Goal: Task Accomplishment & Management: Manage account settings

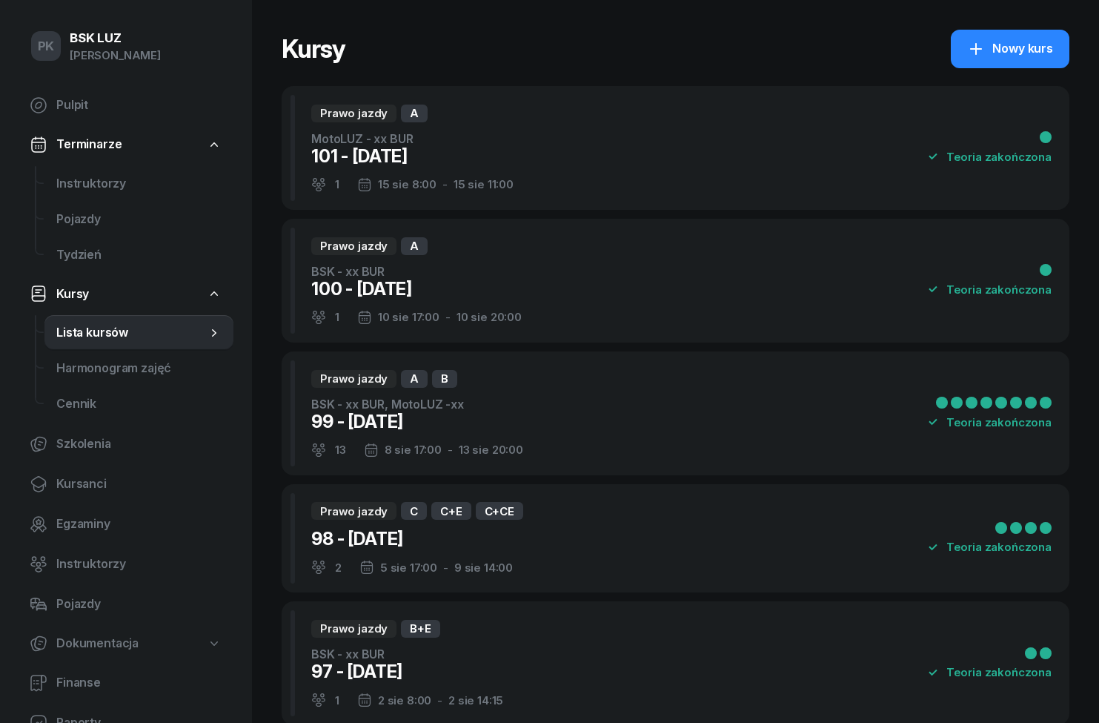
select select
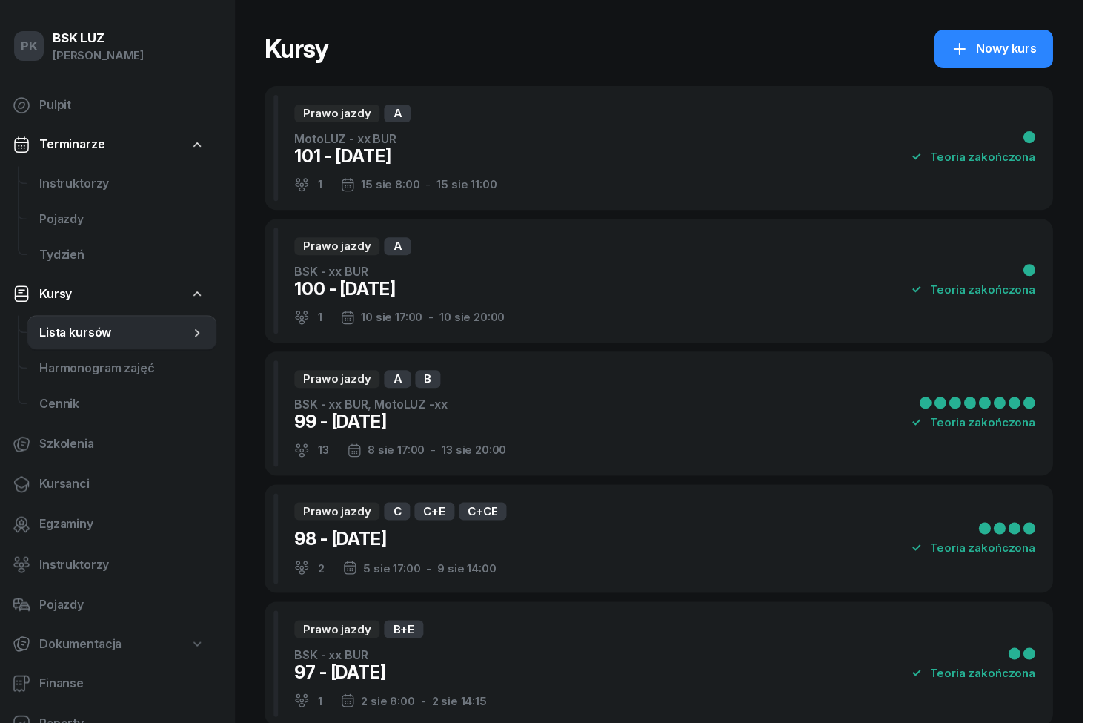
scroll to position [-3, 0]
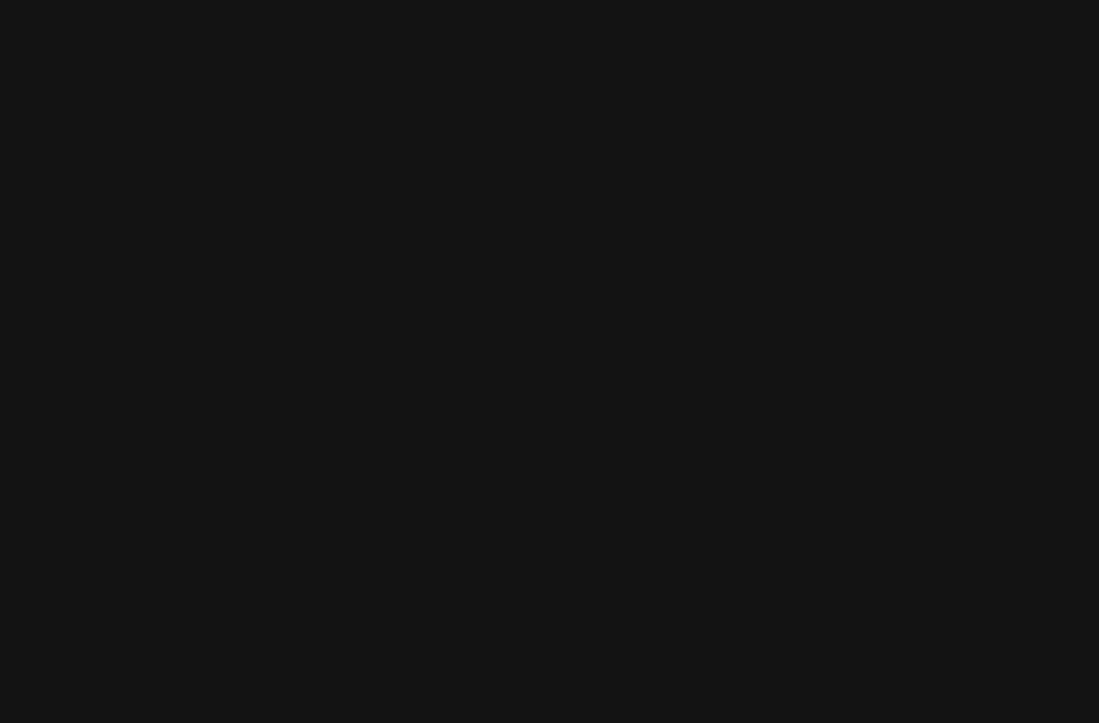
scroll to position [0, -3]
select select
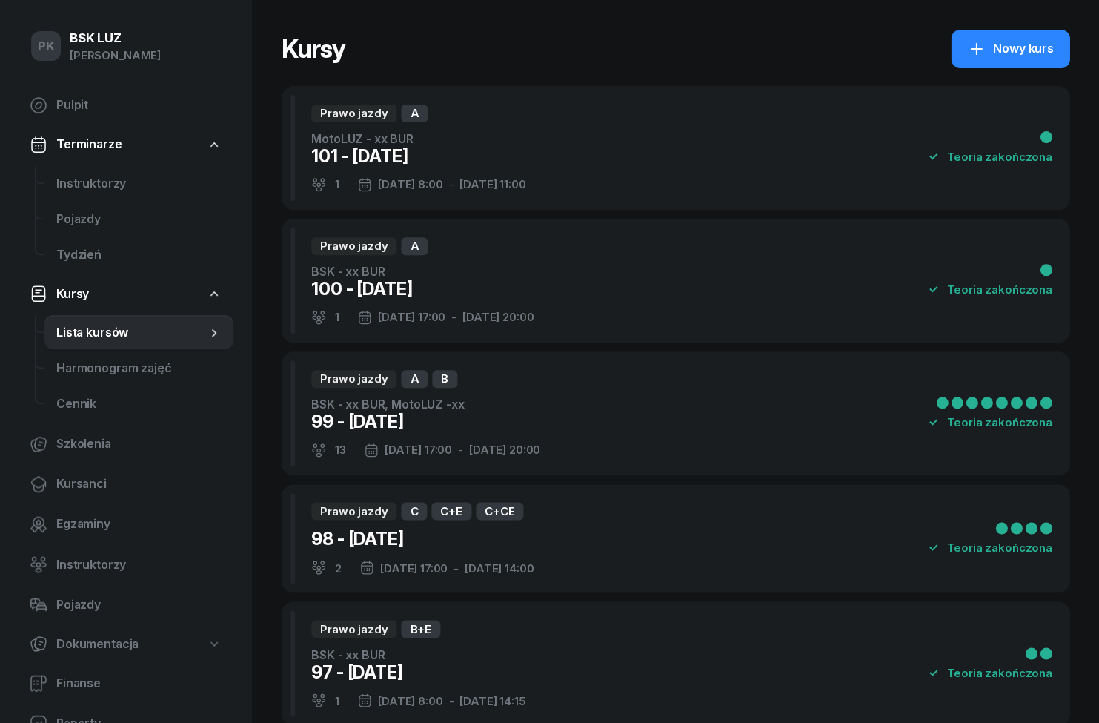
scroll to position [0, 0]
click at [64, 185] on span "Instruktorzy" at bounding box center [138, 183] width 165 height 19
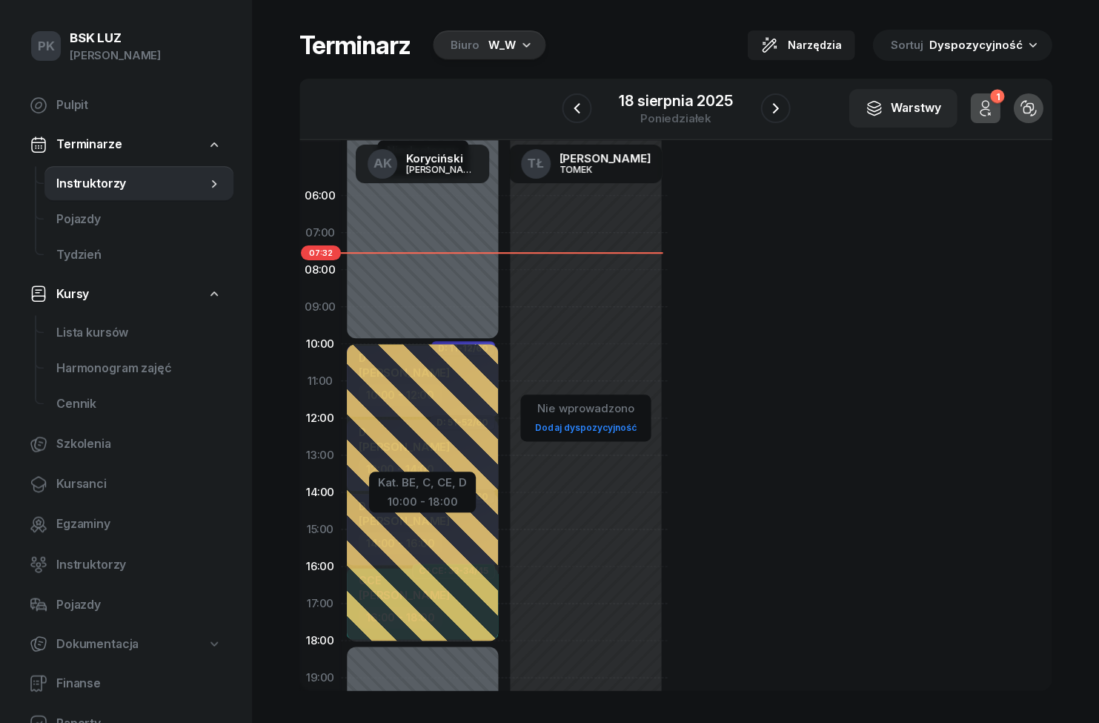
click at [504, 45] on div "W_W" at bounding box center [501, 45] width 27 height 18
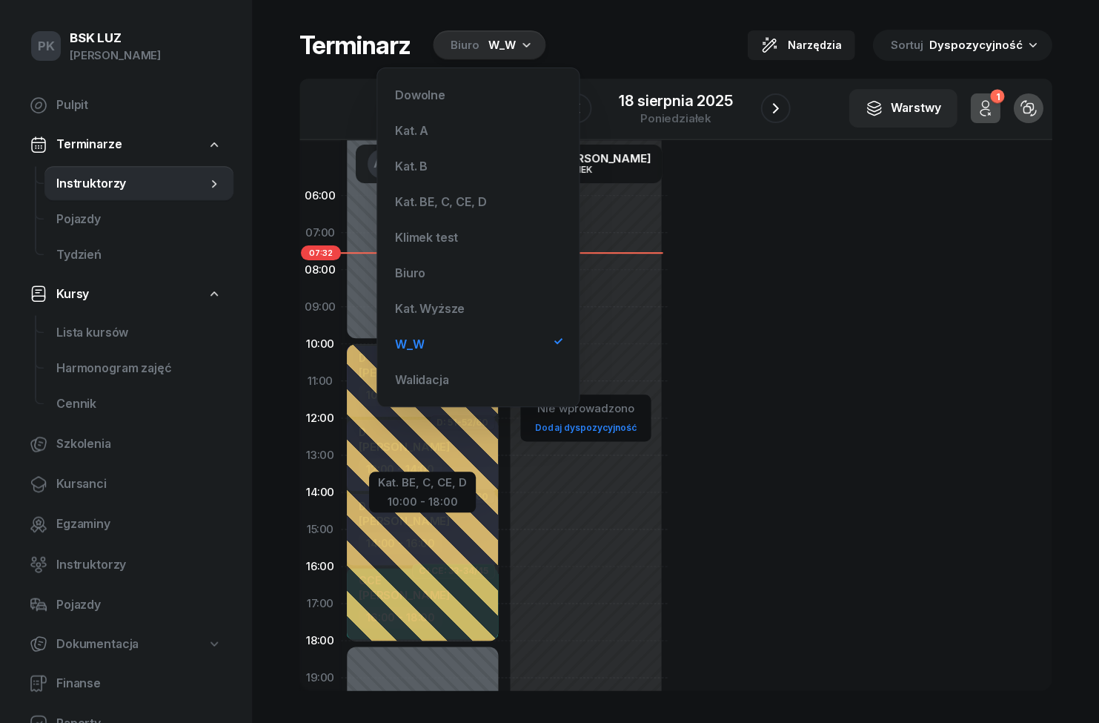
click at [859, 290] on div "06:00 07:00 08:00 09:00 10:00 11:00 12:00 13:00 14:00 15:00 16:00 17:00 18:00 1…" at bounding box center [675, 415] width 752 height 550
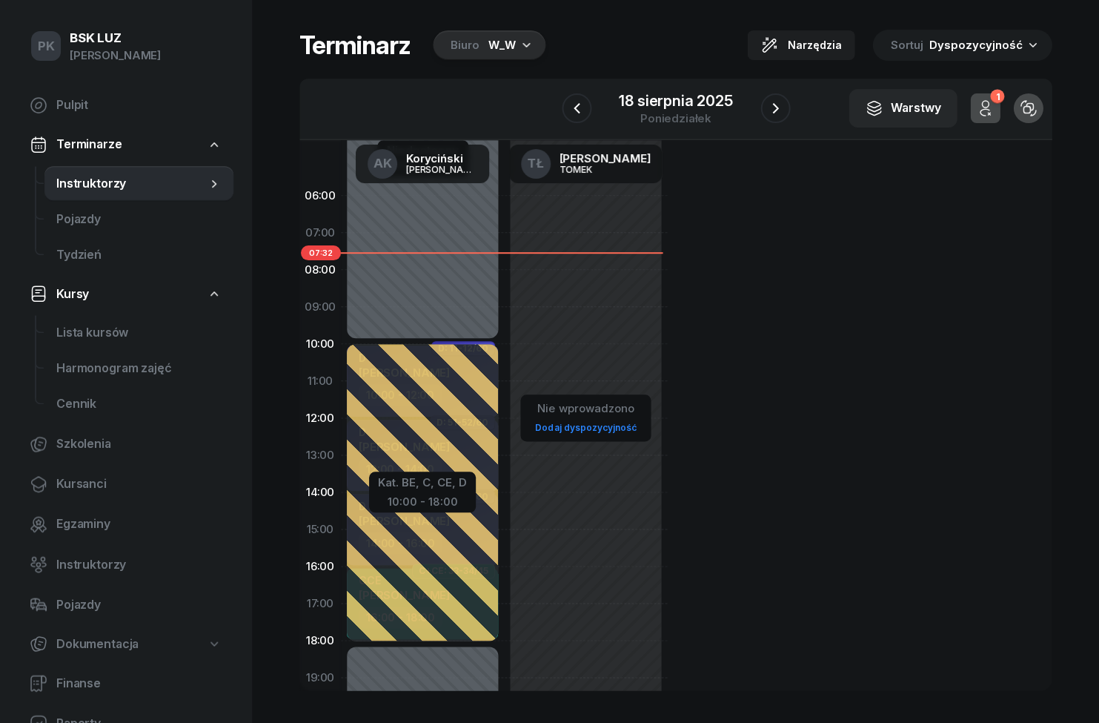
click at [508, 40] on div "W_W" at bounding box center [501, 45] width 27 height 18
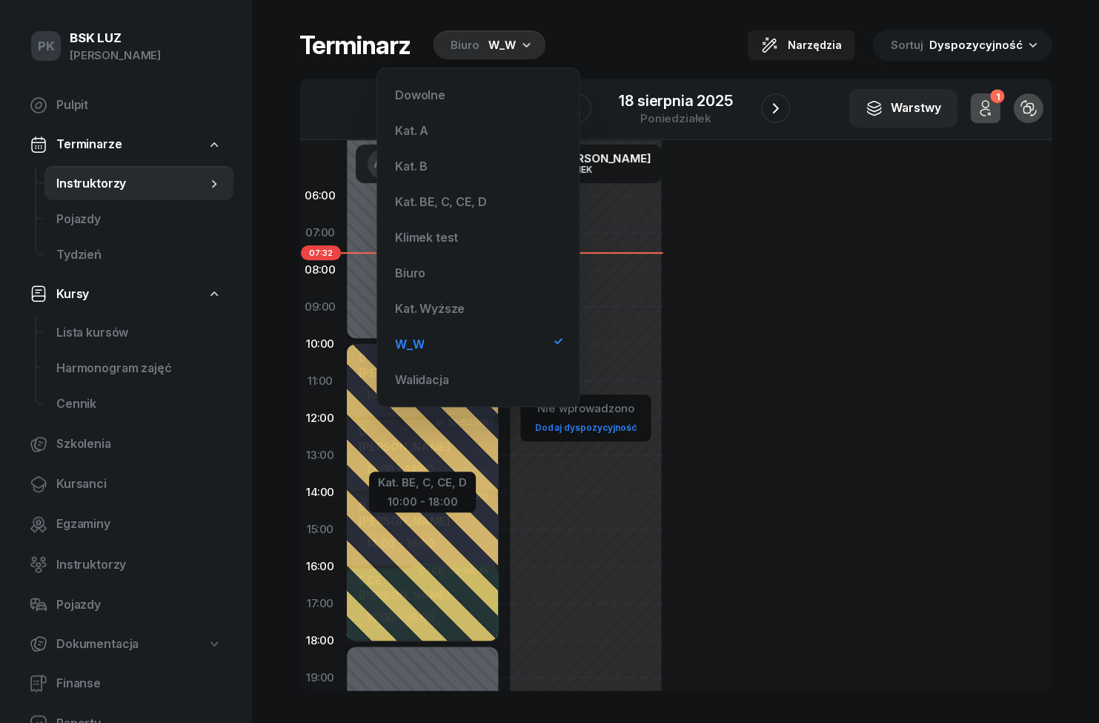
click at [429, 268] on div "Biuro" at bounding box center [478, 273] width 178 height 30
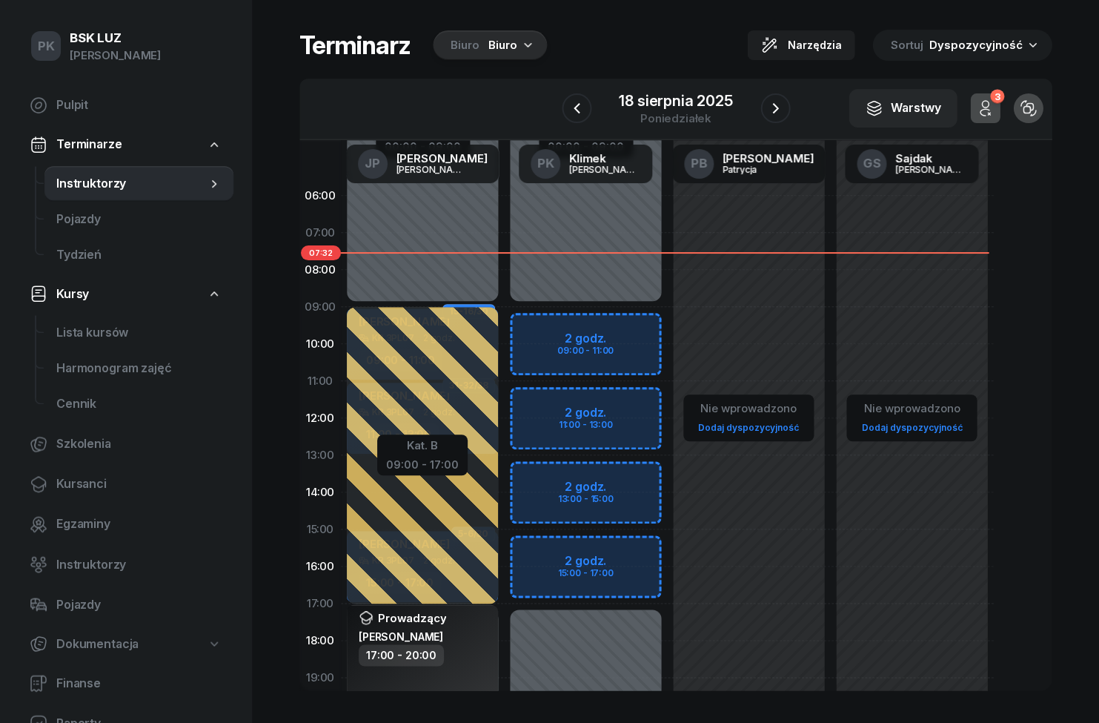
click at [587, 115] on button "button" at bounding box center [577, 108] width 30 height 30
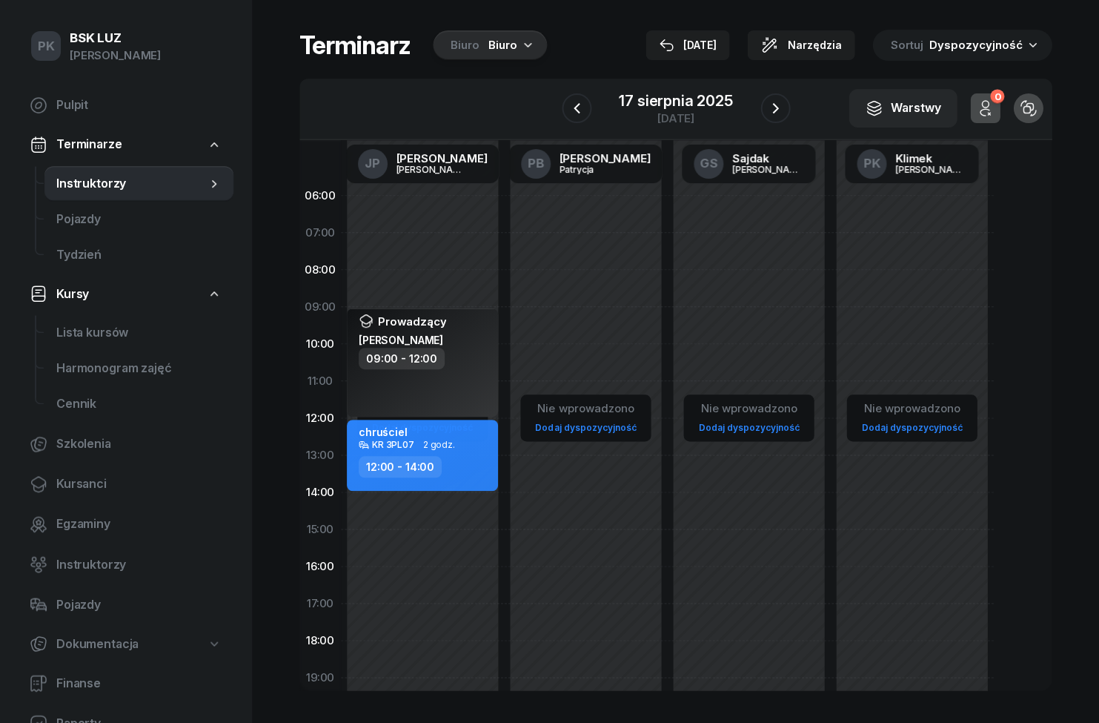
click at [585, 115] on button "button" at bounding box center [577, 108] width 30 height 30
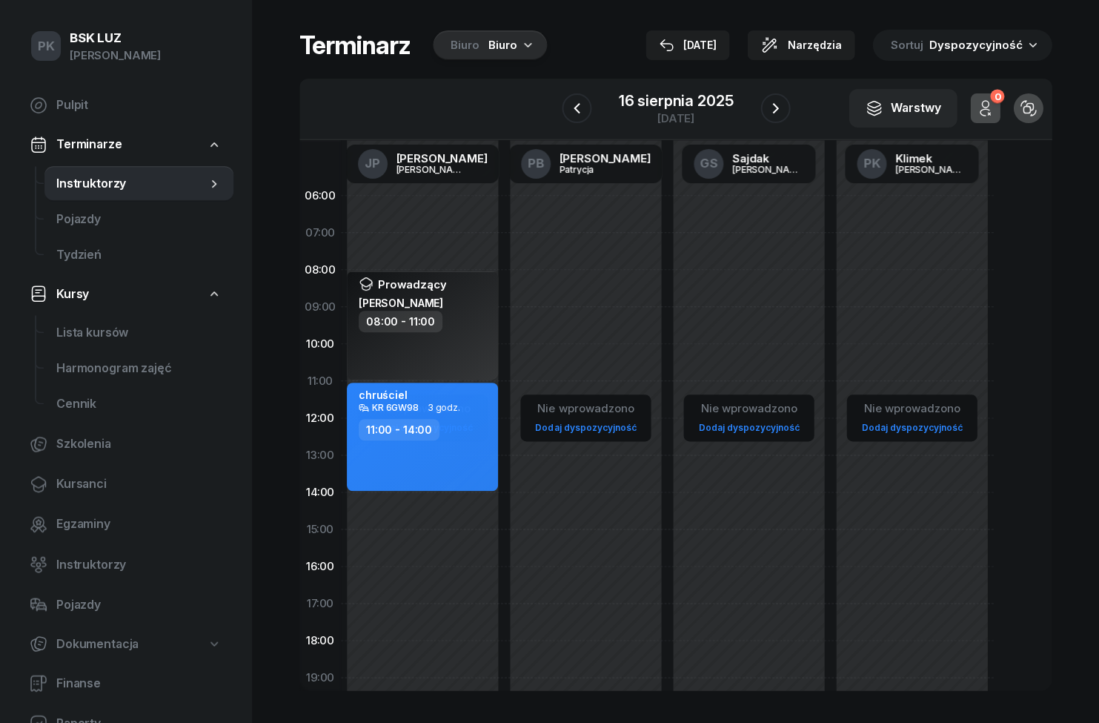
click at [585, 118] on button "button" at bounding box center [577, 108] width 30 height 30
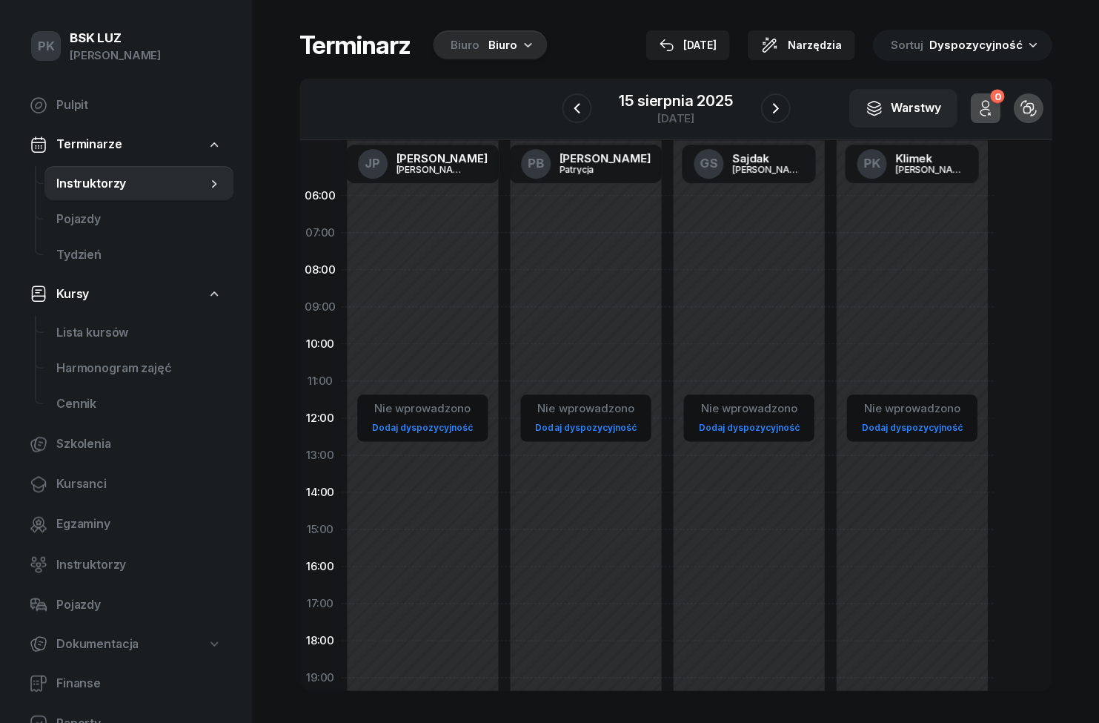
click at [576, 112] on icon "button" at bounding box center [577, 108] width 18 height 18
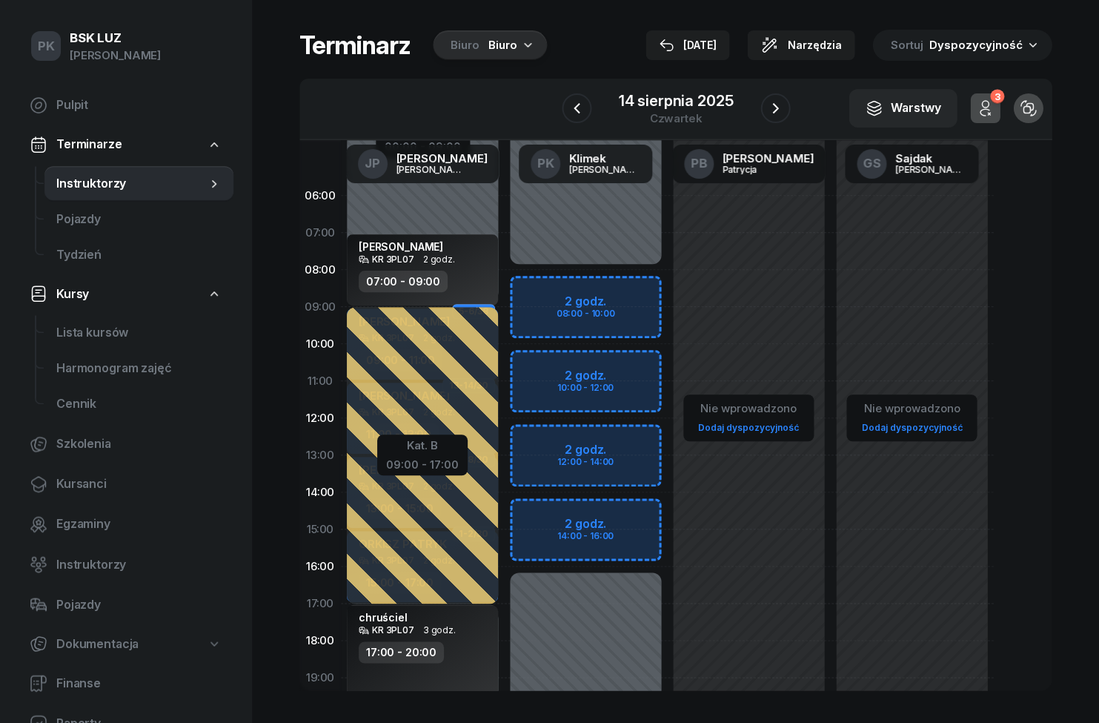
click at [571, 119] on button "button" at bounding box center [577, 108] width 30 height 30
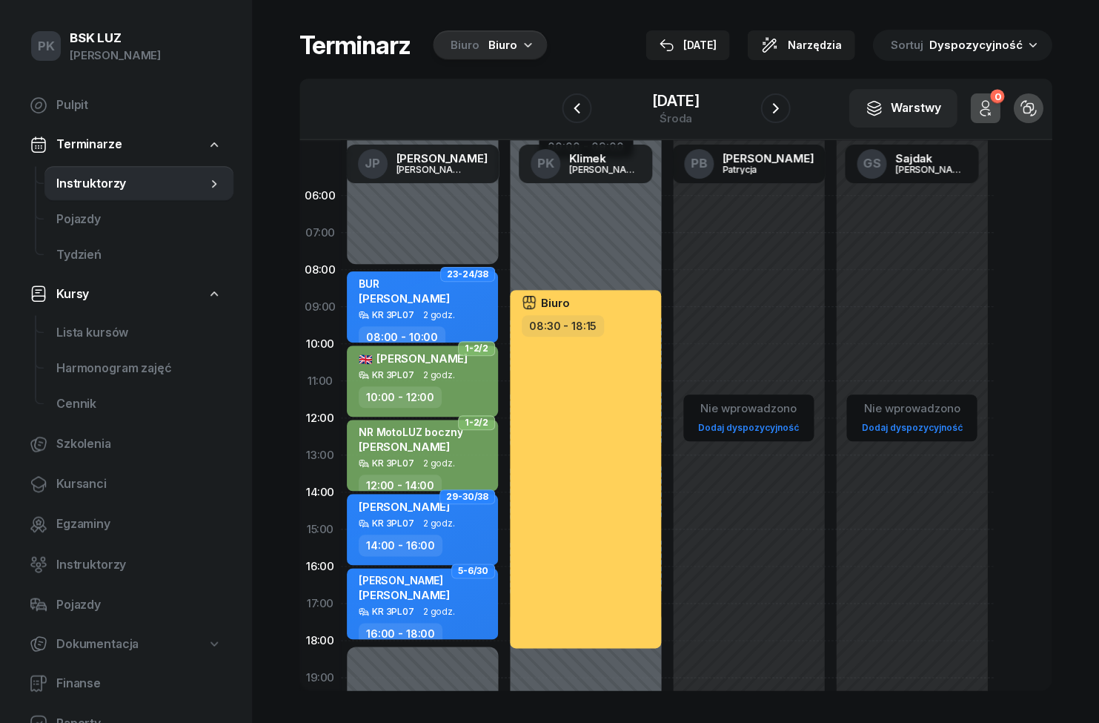
click at [772, 116] on icon "button" at bounding box center [775, 108] width 18 height 18
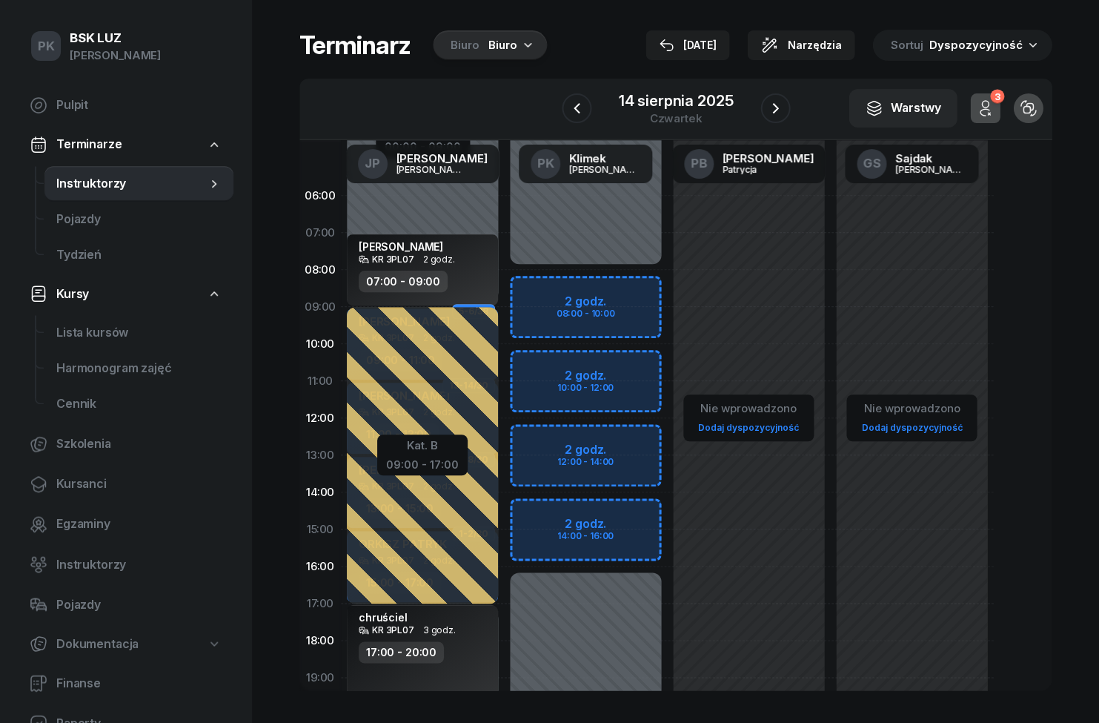
click at [667, 291] on div "Niedostępny 00:00 - 08:00 Niedostępny 16:00 - 23:59 2 godz. 08:00 - 10:00 2 god…" at bounding box center [748, 529] width 163 height 704
select select "08"
select select "10"
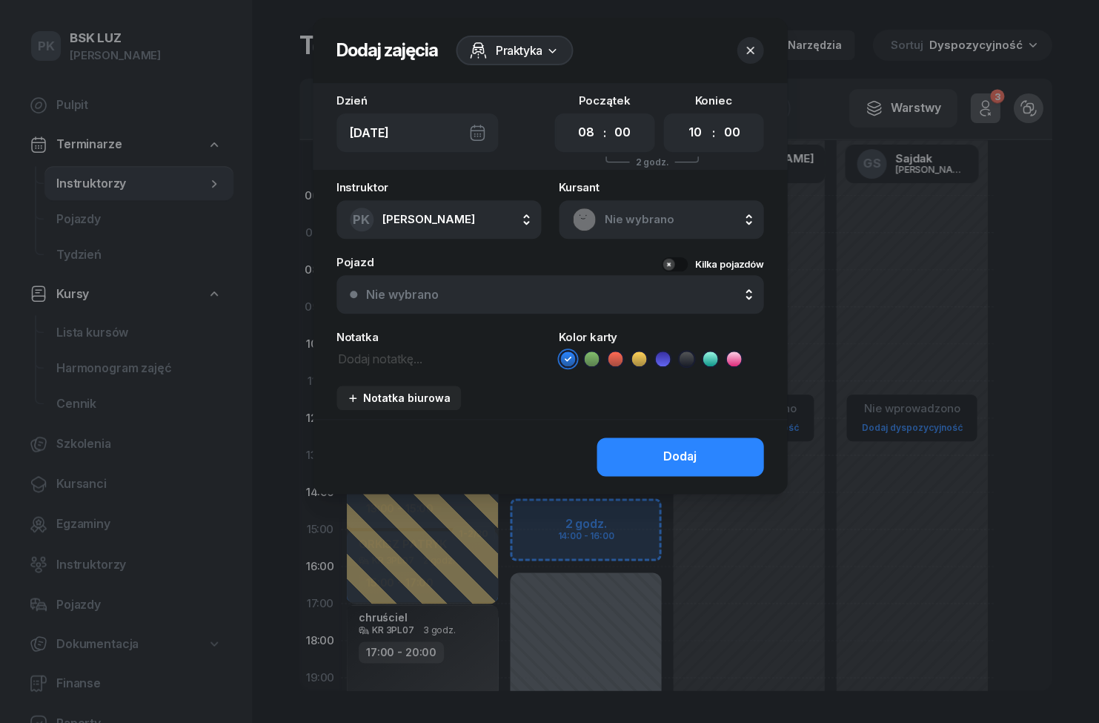
click at [548, 62] on div "Praktyka" at bounding box center [515, 51] width 118 height 30
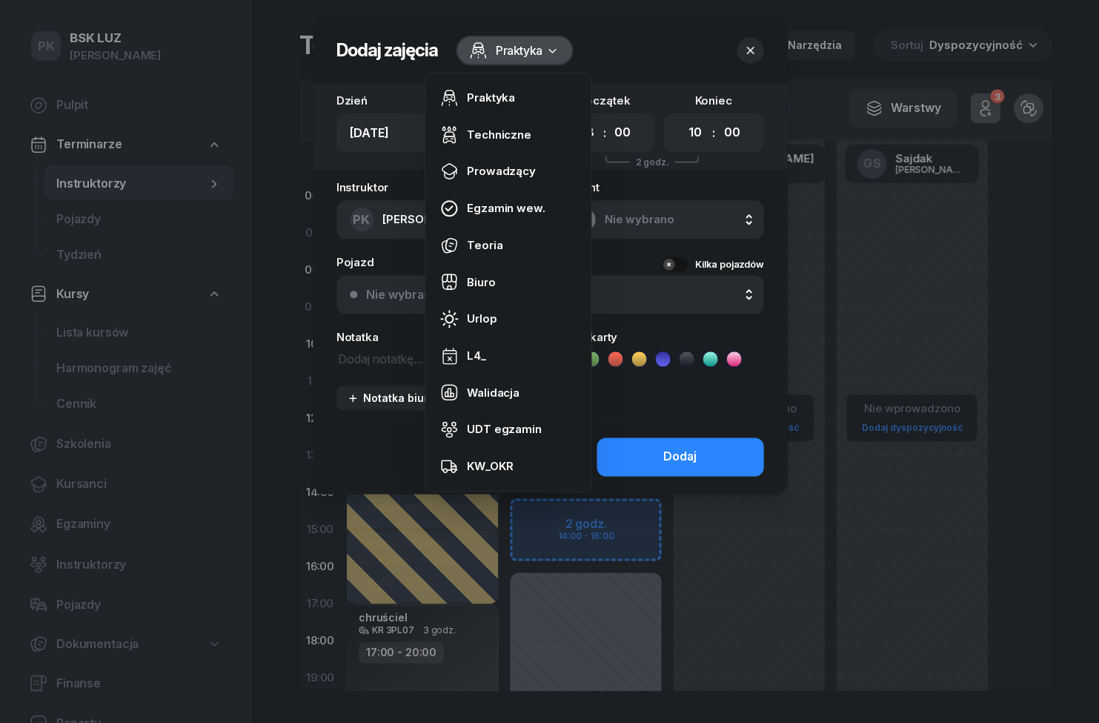
click at [510, 286] on link "Biuro" at bounding box center [507, 282] width 153 height 37
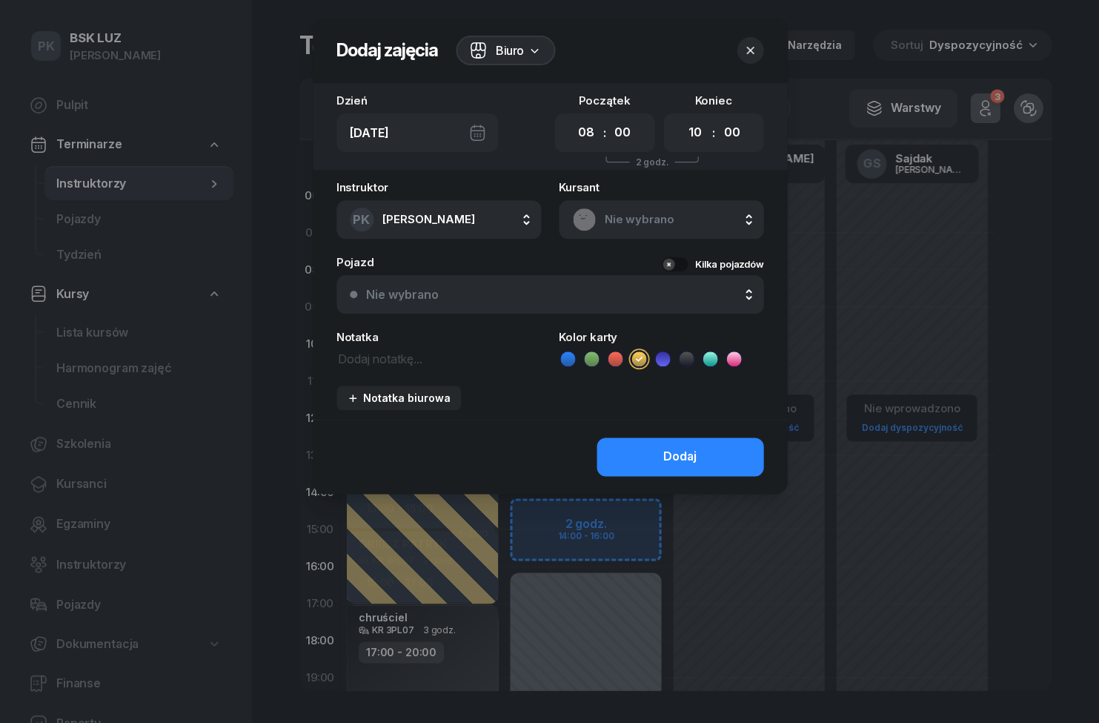
click at [591, 140] on select "00 01 02 03 04 05 06 07 08 09 10 11 12 13 14 15 16 17 18 19 20 21 22 23" at bounding box center [585, 132] width 28 height 31
select select "09"
click at [632, 139] on select "00 05 10 15 20 25 30 35 40 45 50 55" at bounding box center [622, 132] width 28 height 31
select select "15"
click at [703, 134] on select "00 01 02 03 04 05 06 07 08 09 10 11 12 13 14 15 16 17 18 19 20 21 22 23" at bounding box center [694, 132] width 28 height 31
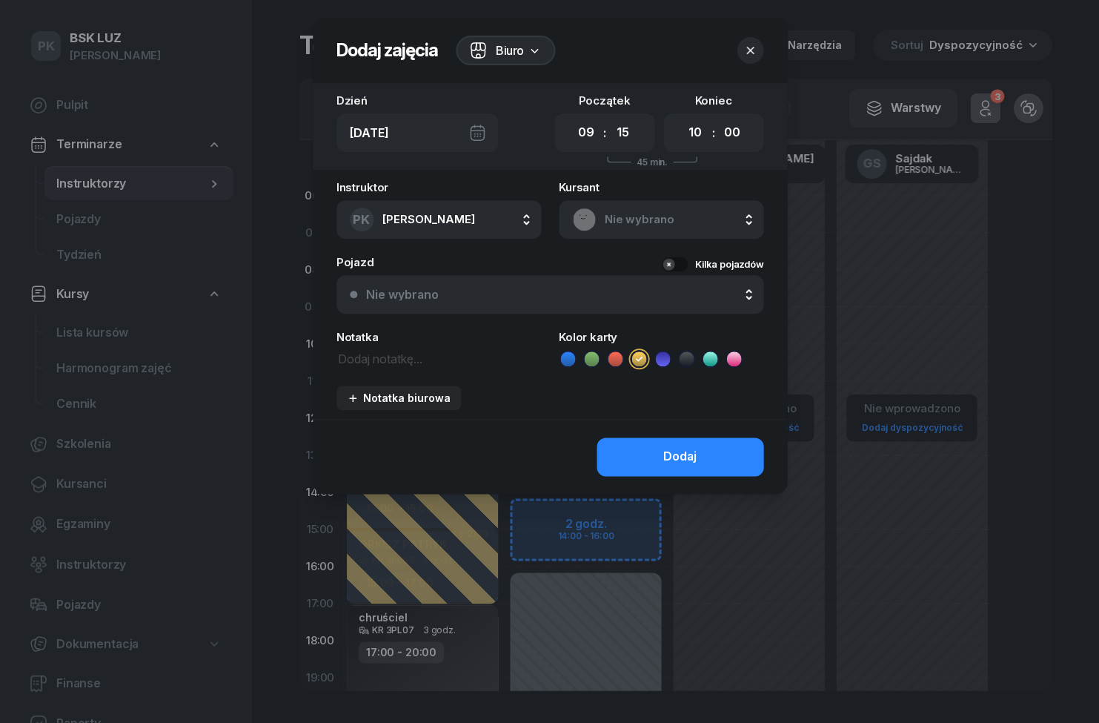
select select "17"
click at [739, 125] on select "00 05 10 15 20 25 30 35 40 45 50 55" at bounding box center [731, 132] width 28 height 31
select select "30"
click at [728, 451] on button "Dodaj" at bounding box center [680, 456] width 167 height 39
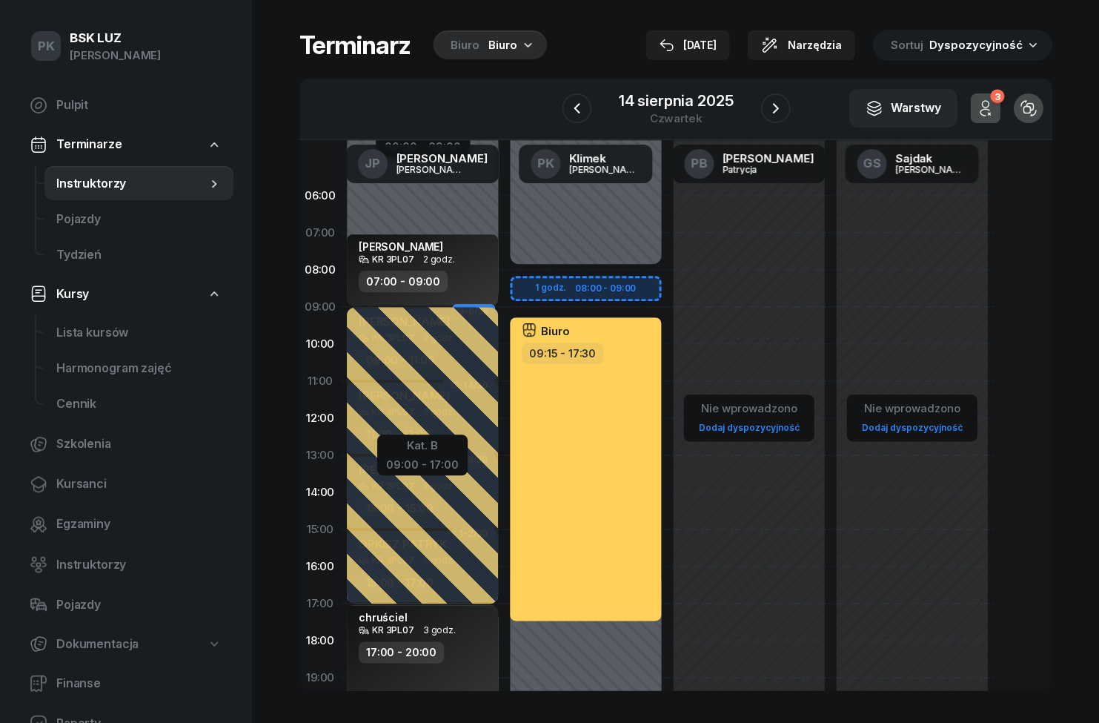
click at [771, 99] on icon "button" at bounding box center [775, 108] width 18 height 18
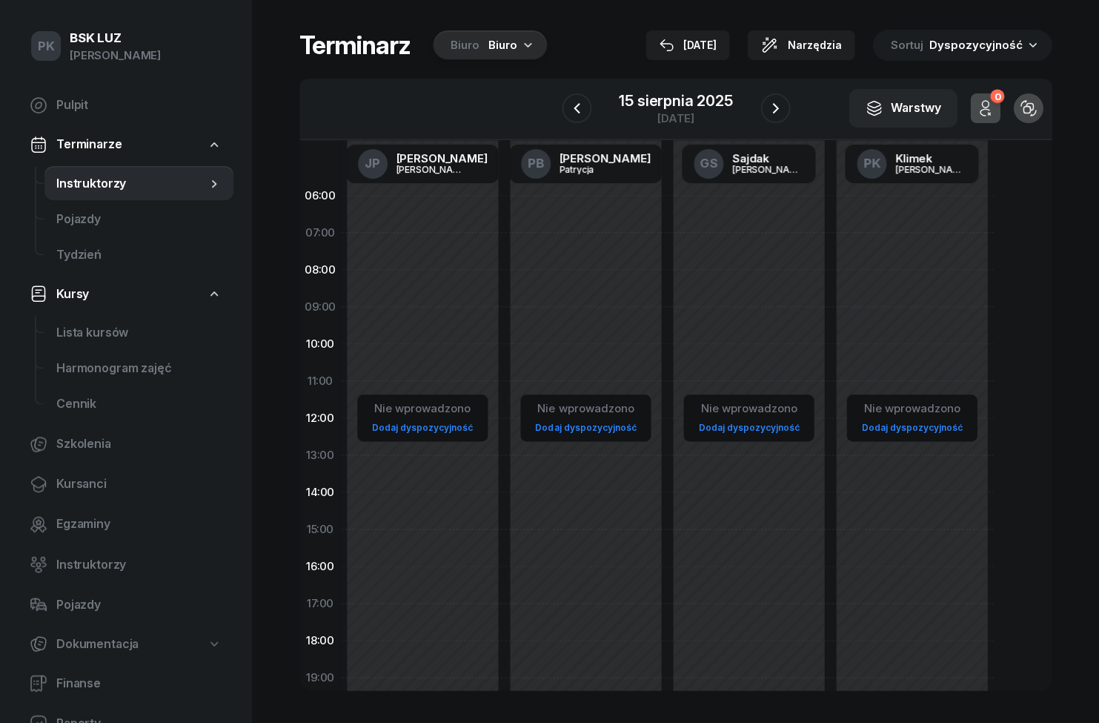
click at [774, 108] on icon "button" at bounding box center [775, 108] width 18 height 18
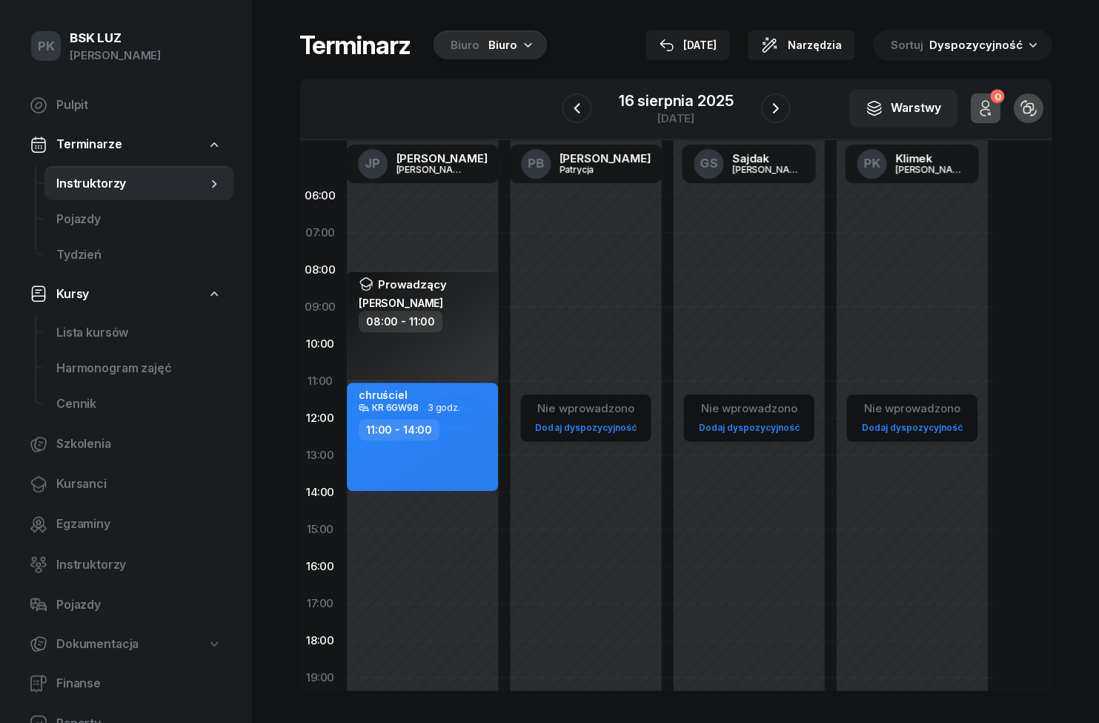
click at [777, 107] on icon "button" at bounding box center [775, 108] width 6 height 10
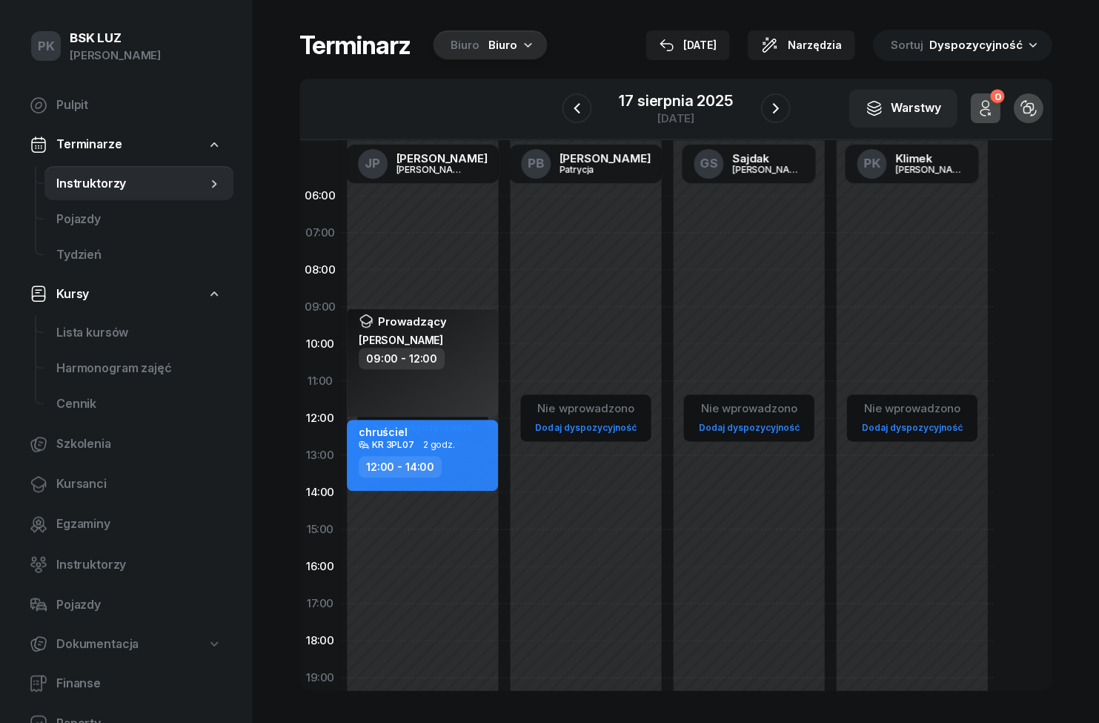
click at [781, 109] on icon "button" at bounding box center [775, 108] width 18 height 18
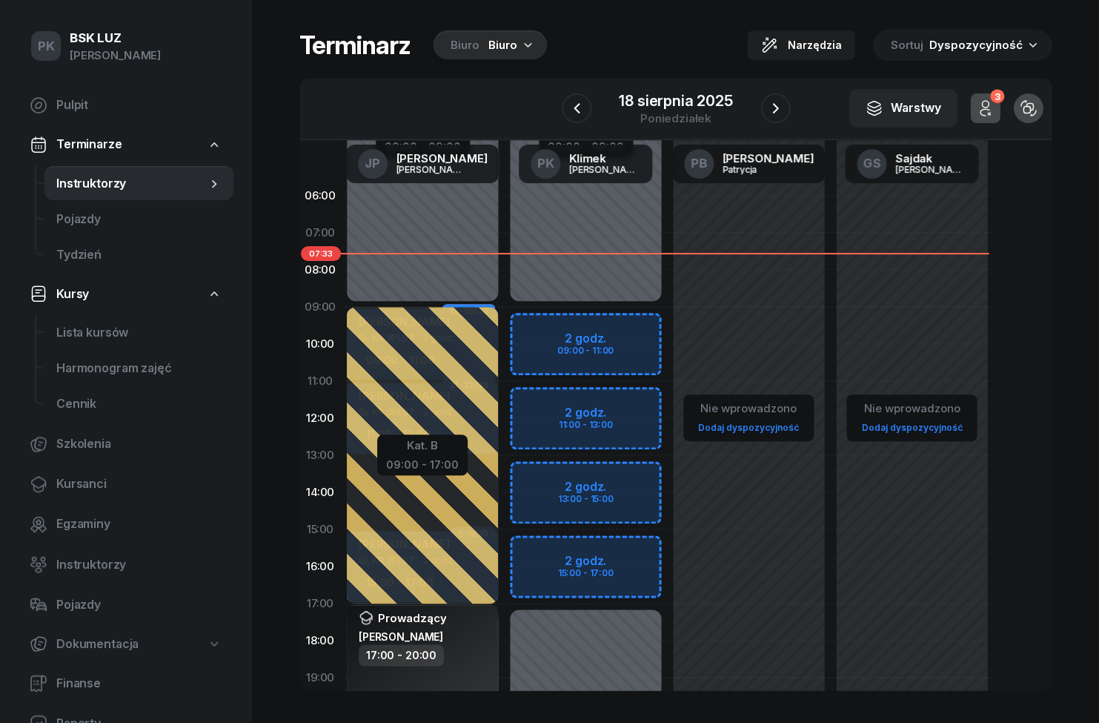
click at [505, 46] on div "Biuro" at bounding box center [502, 45] width 29 height 18
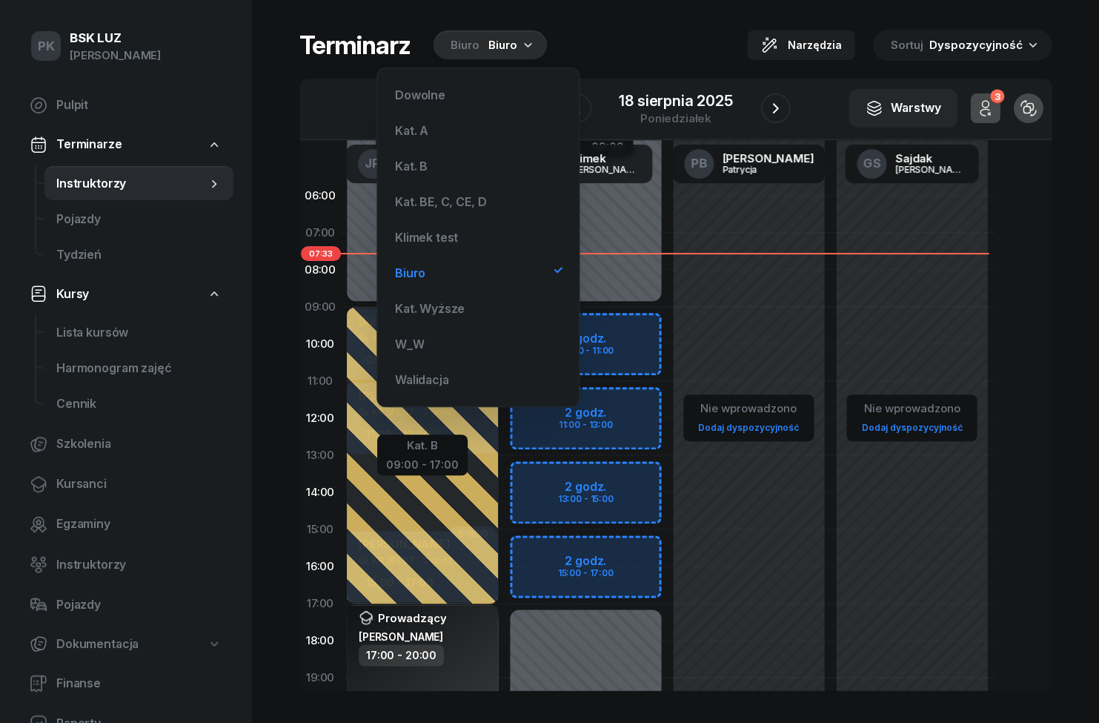
click at [441, 167] on div "Kat. B" at bounding box center [478, 166] width 178 height 30
